Goal: Information Seeking & Learning: Understand process/instructions

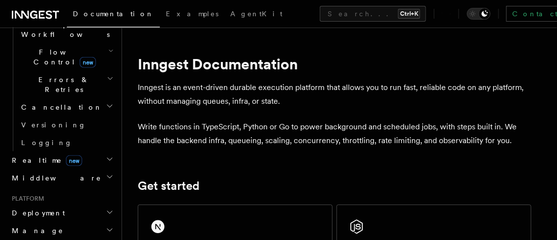
scroll to position [459, 0]
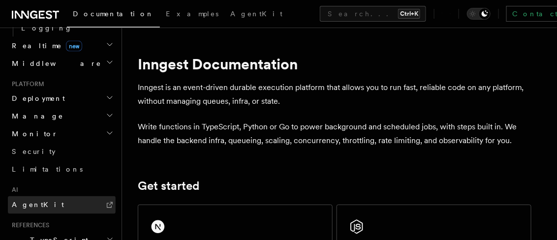
click at [64, 196] on link "AgentKit" at bounding box center [62, 205] width 108 height 18
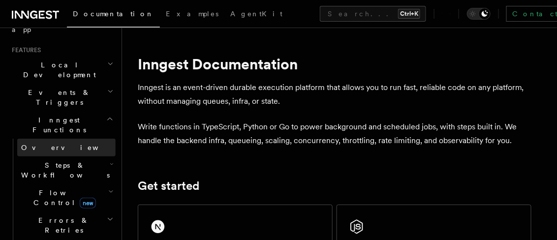
scroll to position [229, 0]
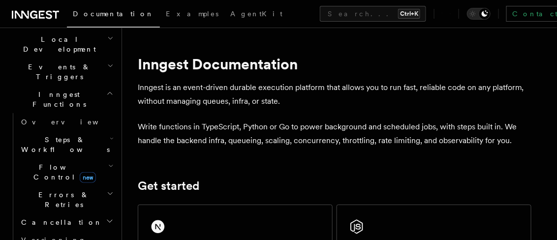
click at [56, 135] on span "Steps & Workflows" at bounding box center [63, 145] width 93 height 20
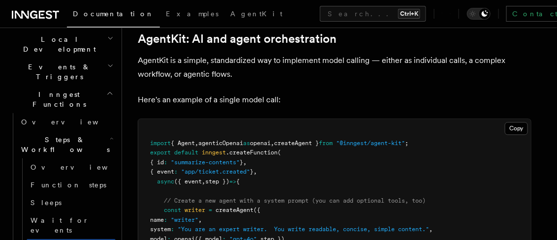
scroll to position [574, 0]
click at [440, 120] on pre "import { Agent , agenticOpenai as openai , createAgent } from "@inngest/agent-k…" at bounding box center [334, 226] width 393 height 212
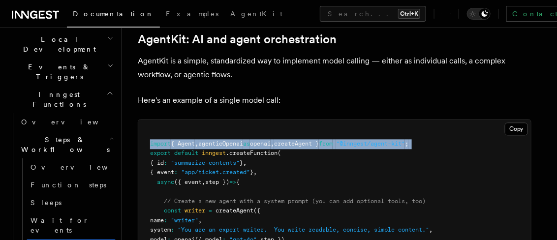
click at [440, 120] on pre "import { Agent , agenticOpenai as openai , createAgent } from "@inngest/agent-k…" at bounding box center [334, 226] width 393 height 212
copy code "import { Agent , agenticOpenai as openai , createAgent } from "@inngest/agent-k…"
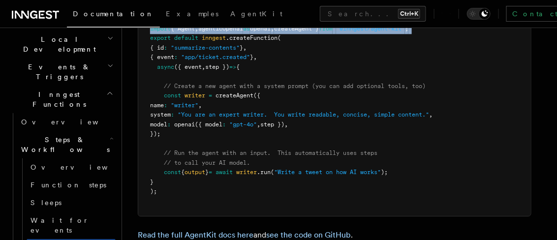
drag, startPoint x: 163, startPoint y: 57, endPoint x: 174, endPoint y: 90, distance: 34.9
click at [174, 90] on code "import { Agent , agenticOpenai as openai , createAgent } from "@inngest/agent-k…" at bounding box center [291, 110] width 283 height 170
copy code "const writer = createAgent ({ name : "writer" , system : "You are an expert wri…"
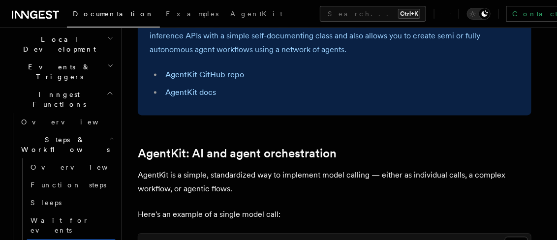
scroll to position [574, 0]
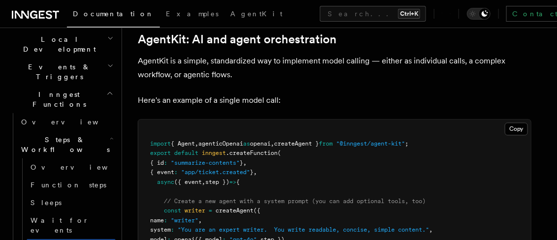
click at [319, 130] on pre "import { Agent , agenticOpenai as openai , createAgent } from "@inngest/agent-k…" at bounding box center [334, 226] width 393 height 212
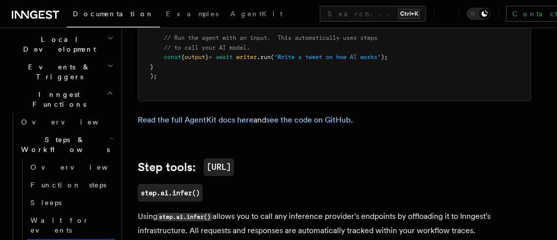
scroll to position [804, 0]
